Goal: Entertainment & Leisure: Consume media (video, audio)

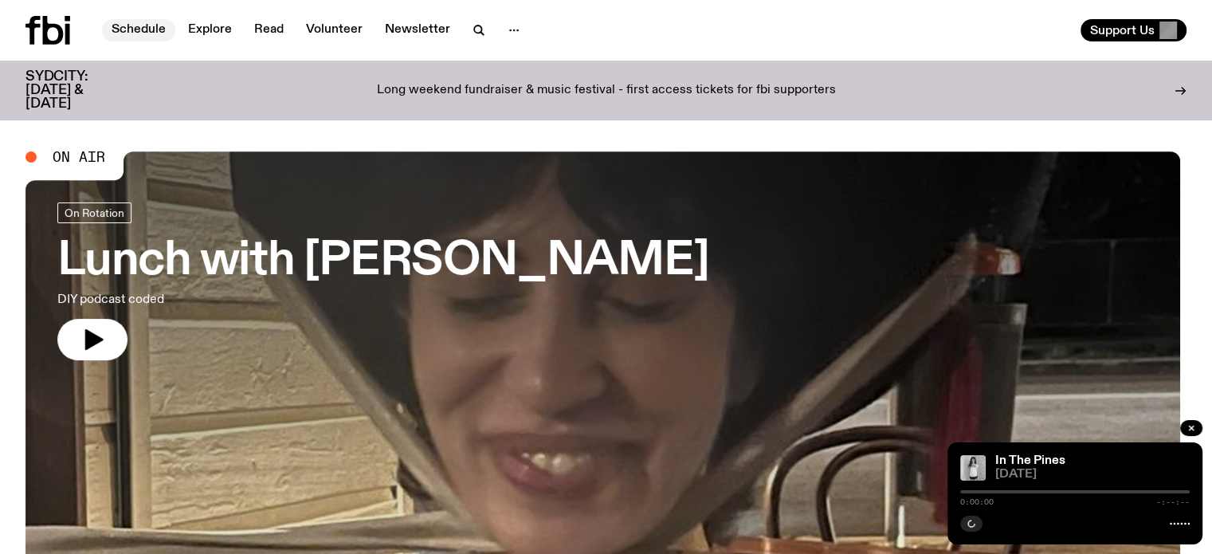
click at [141, 26] on link "Schedule" at bounding box center [138, 30] width 73 height 22
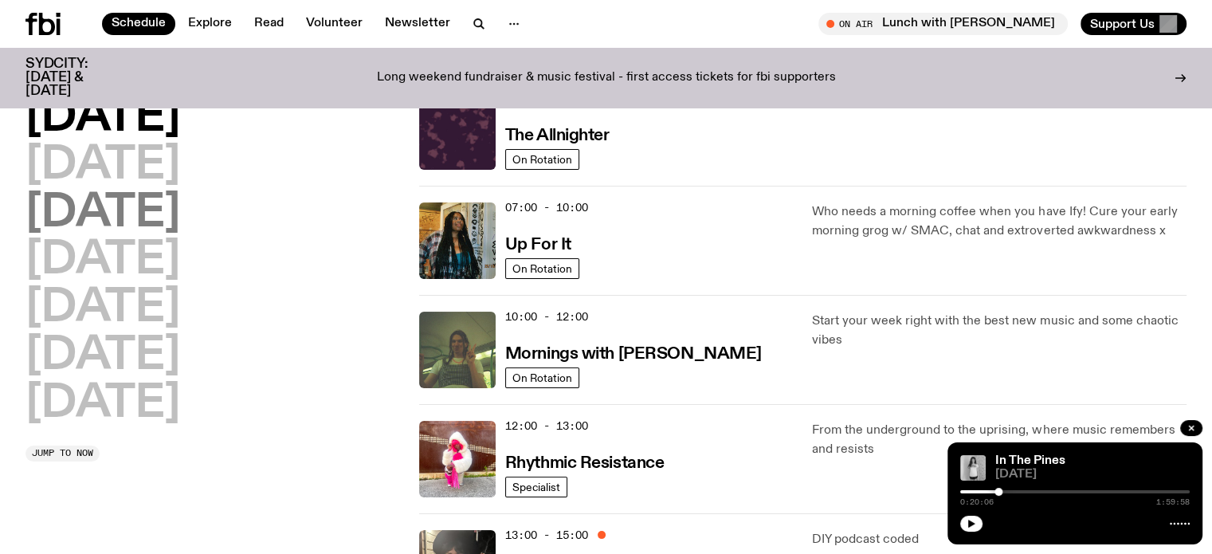
scroll to position [154, 0]
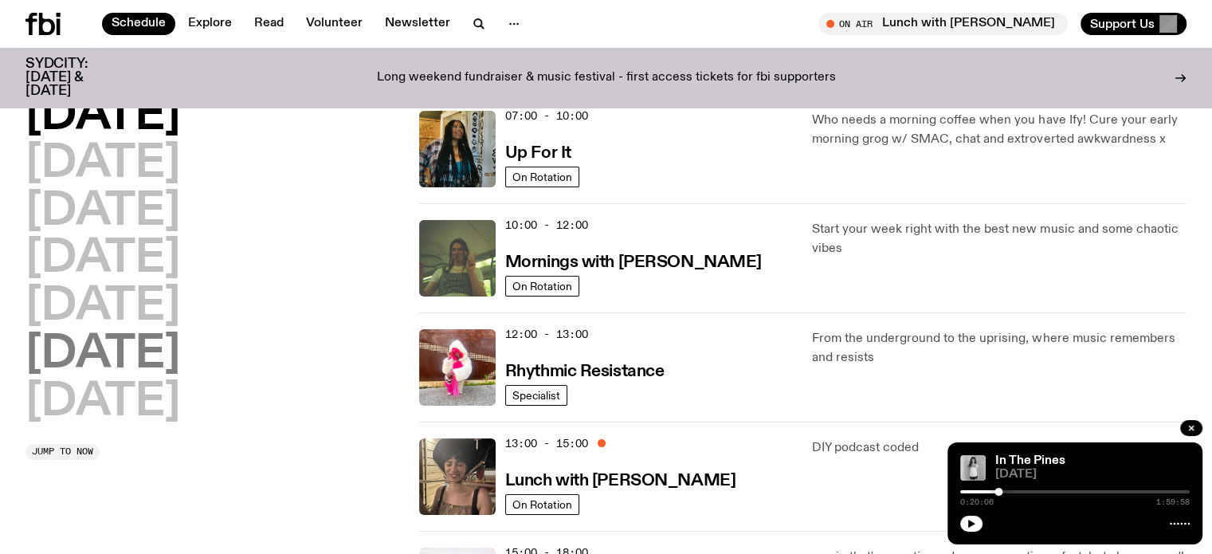
click at [175, 347] on h2 "[DATE]" at bounding box center [103, 354] width 155 height 45
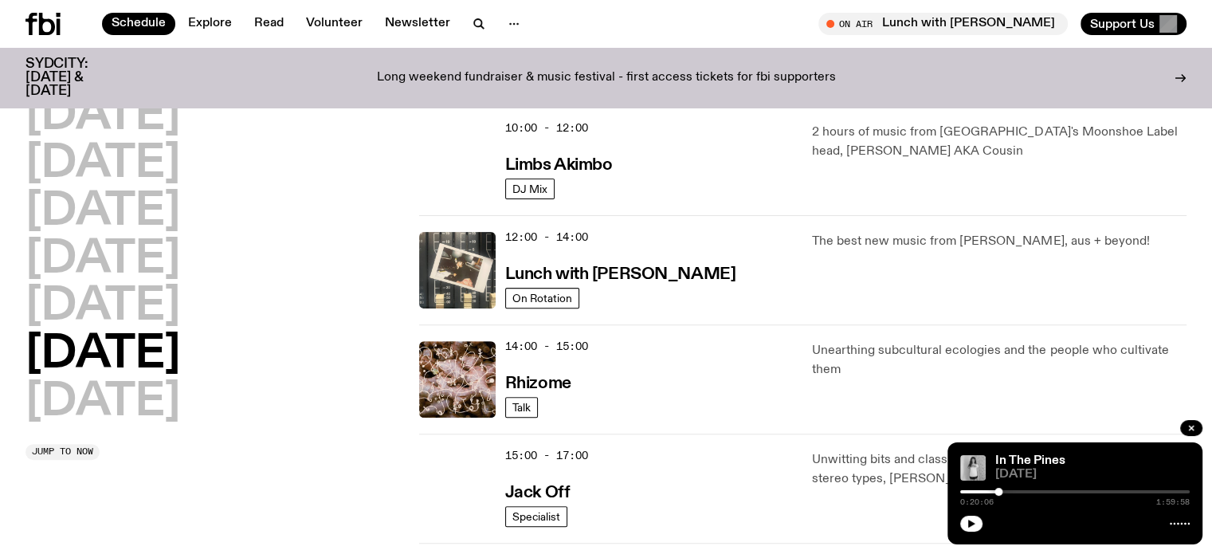
scroll to position [468, 0]
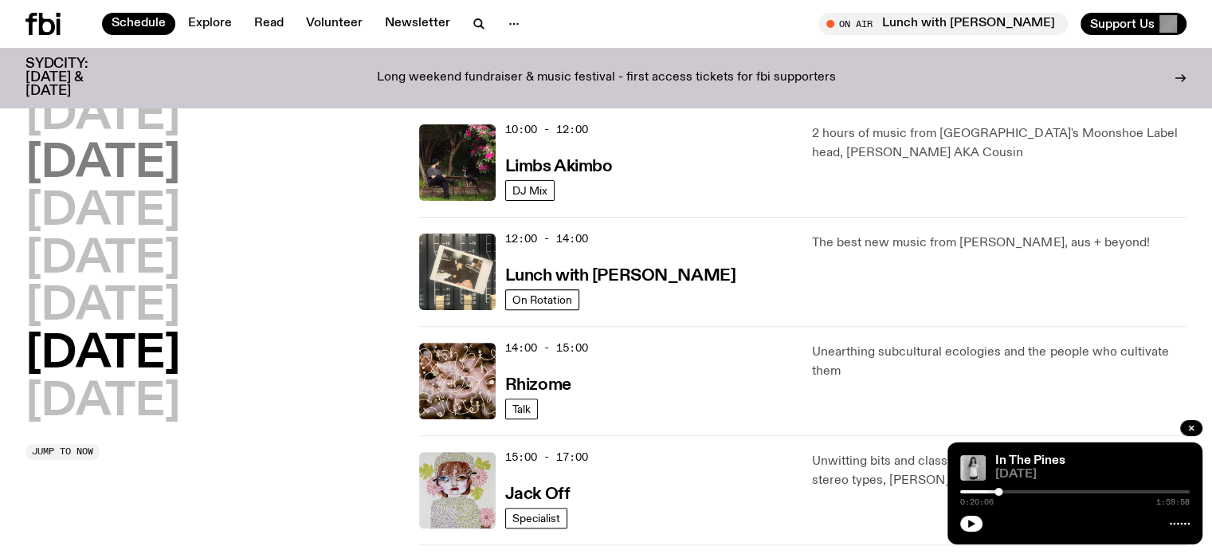
click at [151, 157] on h2 "[DATE]" at bounding box center [103, 164] width 155 height 45
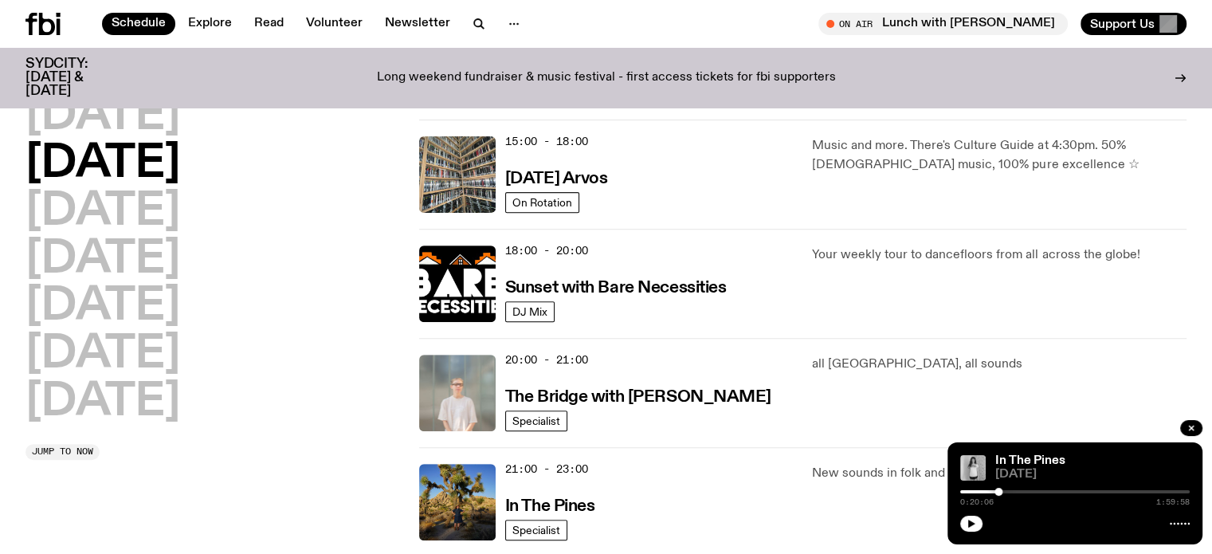
scroll to position [762, 0]
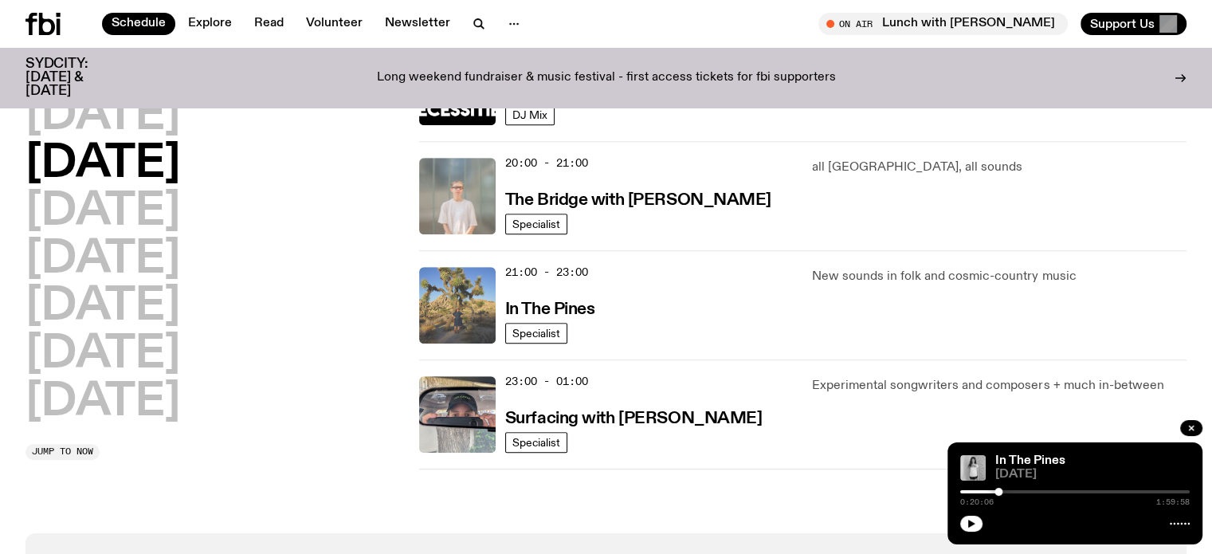
click at [474, 324] on img at bounding box center [457, 305] width 77 height 77
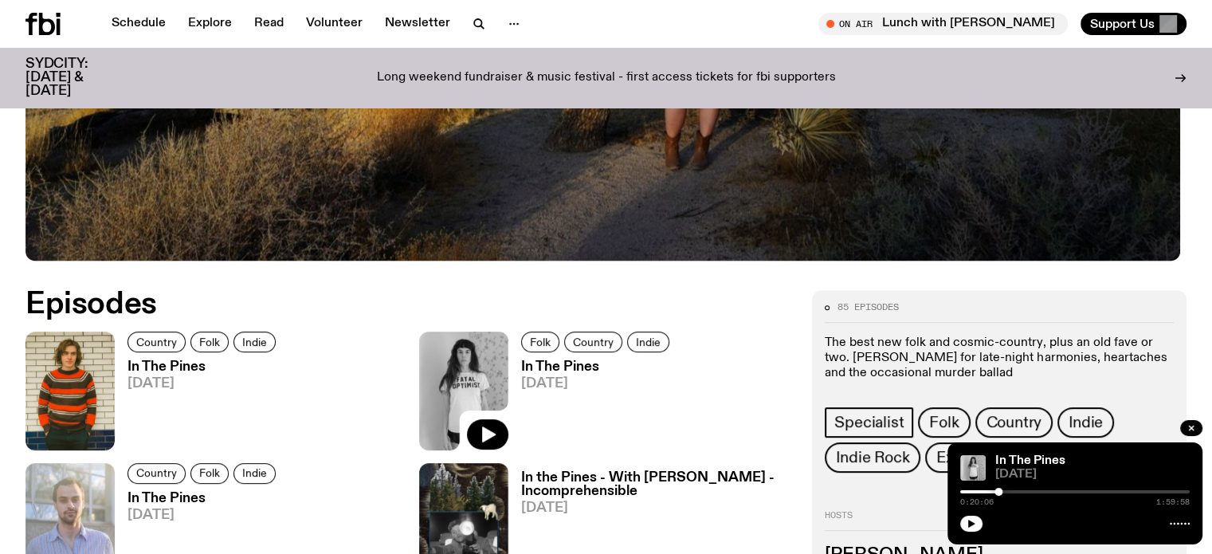
scroll to position [707, 0]
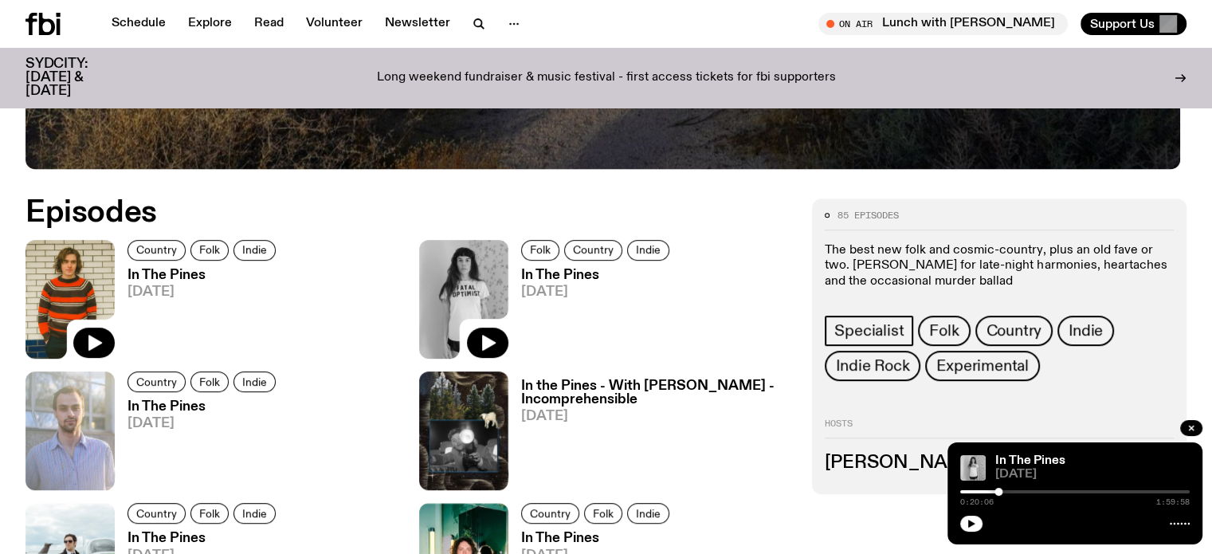
click at [76, 290] on img at bounding box center [70, 299] width 89 height 119
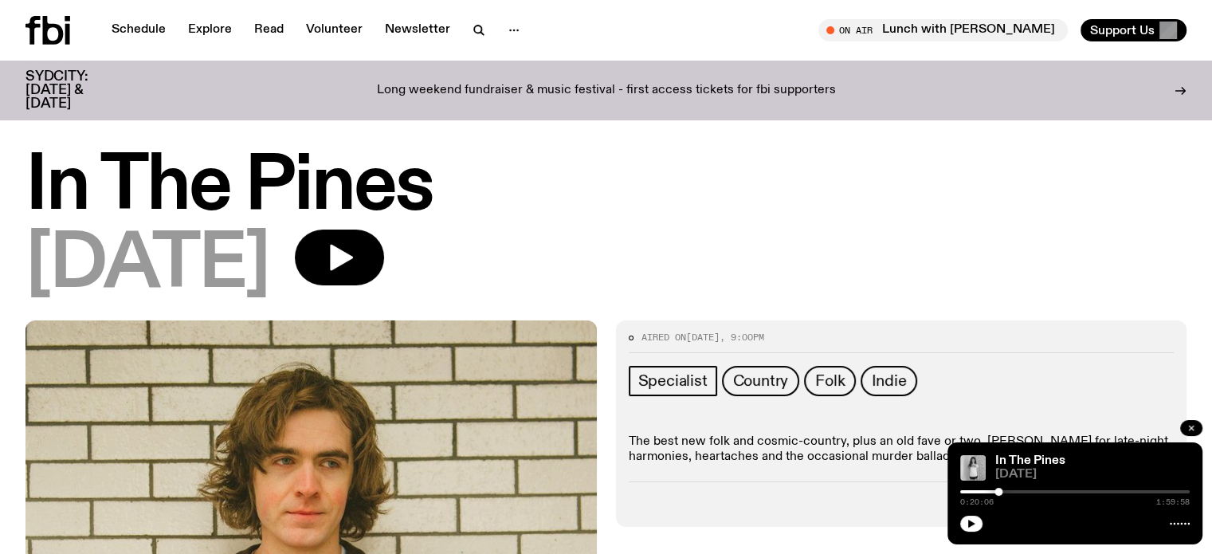
click at [1192, 425] on icon "button" at bounding box center [1192, 428] width 10 height 10
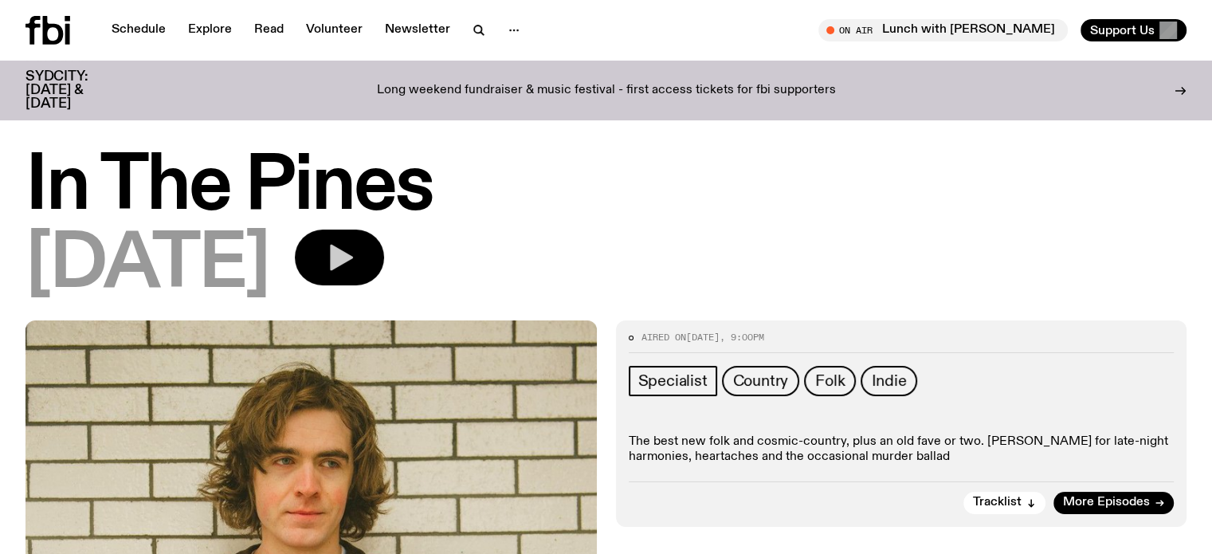
click at [356, 250] on icon "button" at bounding box center [340, 258] width 32 height 32
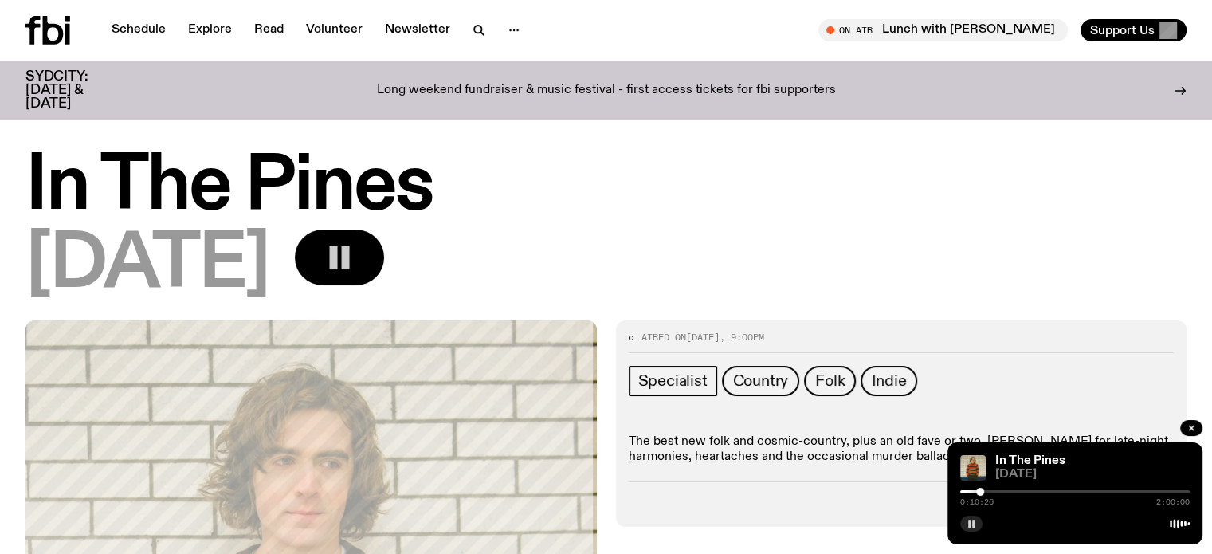
click at [967, 525] on icon "button" at bounding box center [972, 524] width 10 height 10
